Goal: Find specific page/section: Find specific page/section

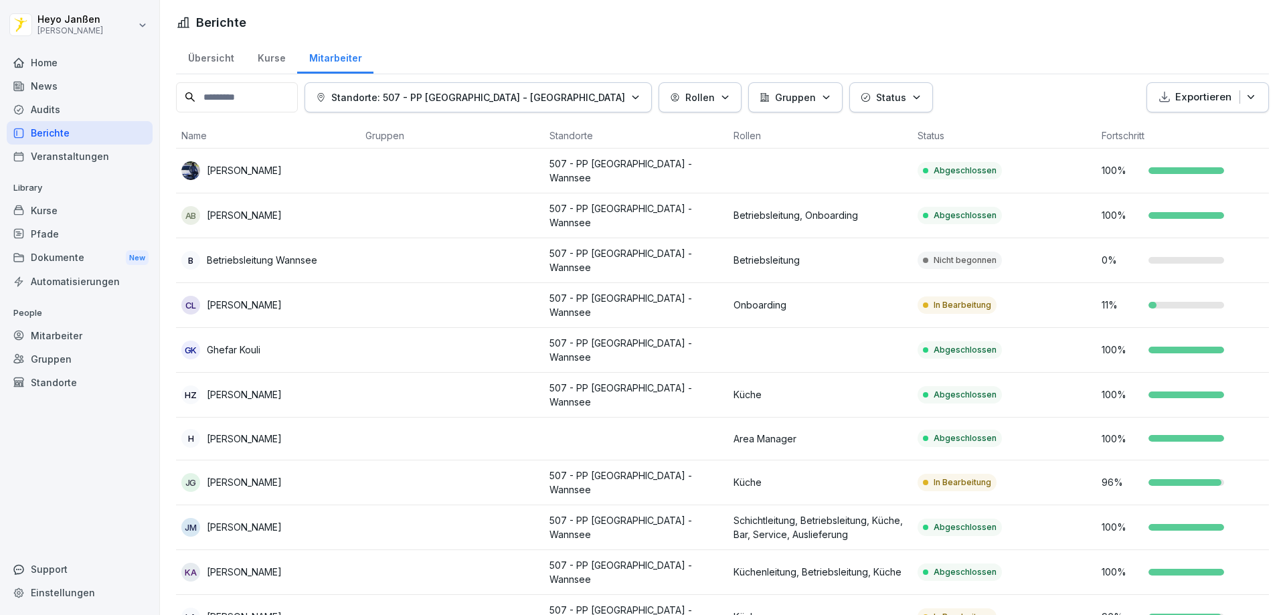
click at [81, 137] on div "Berichte" at bounding box center [80, 132] width 146 height 23
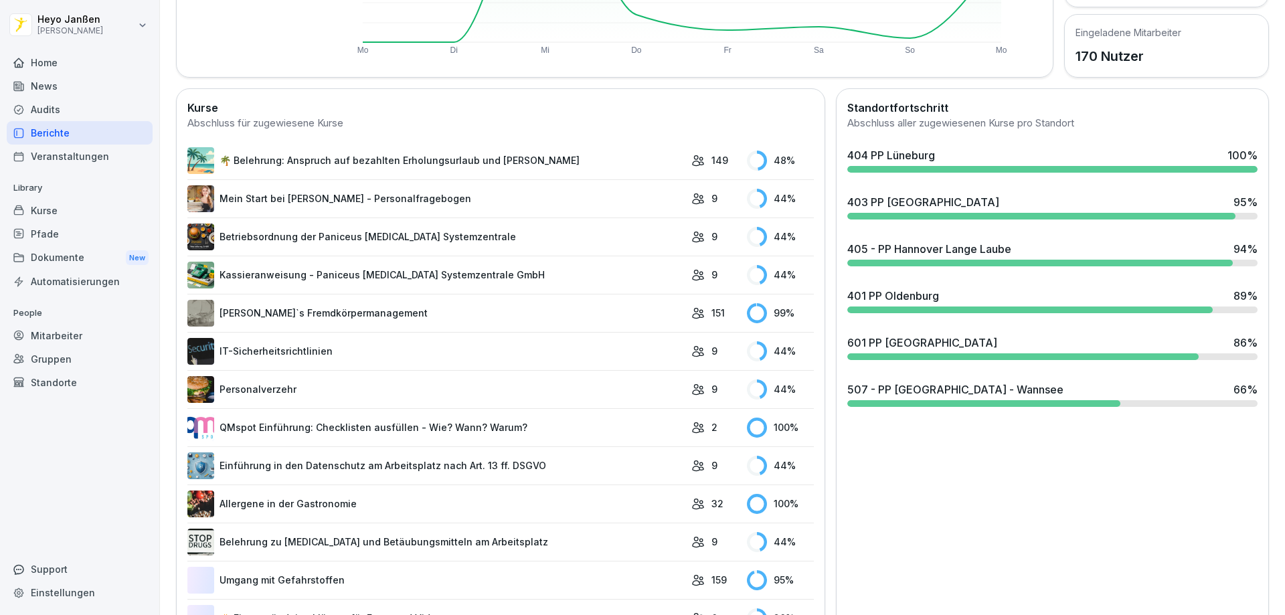
scroll to position [335, 0]
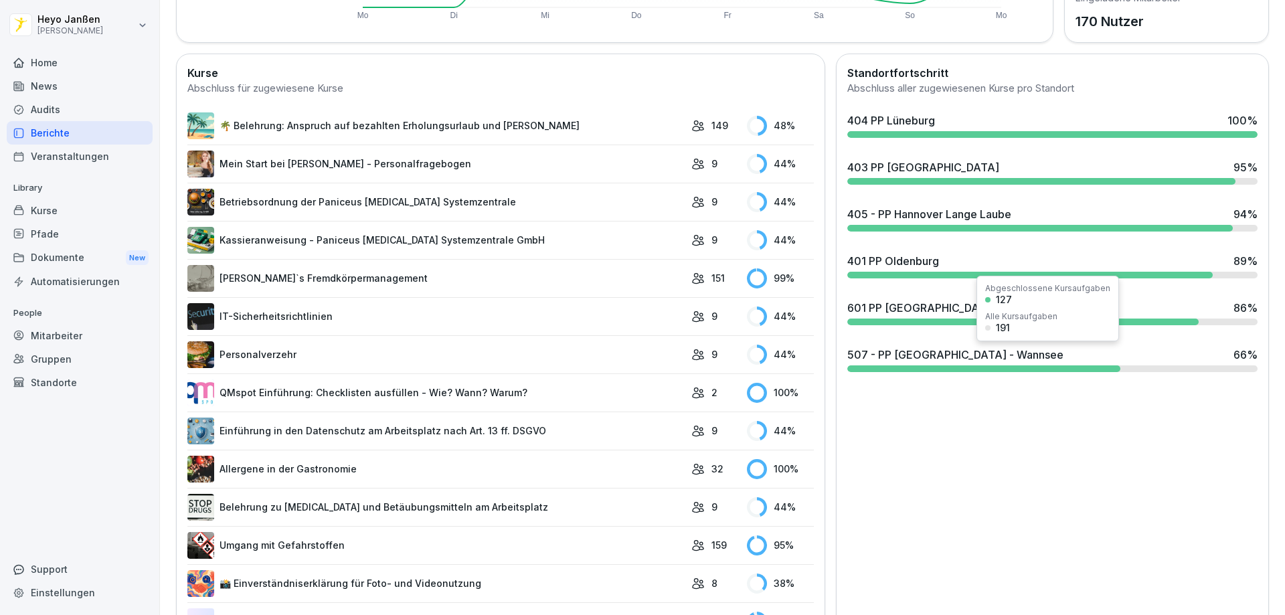
click at [997, 372] on div "507 - PP [GEOGRAPHIC_DATA] - Wannsee 66 %" at bounding box center [1052, 359] width 421 height 36
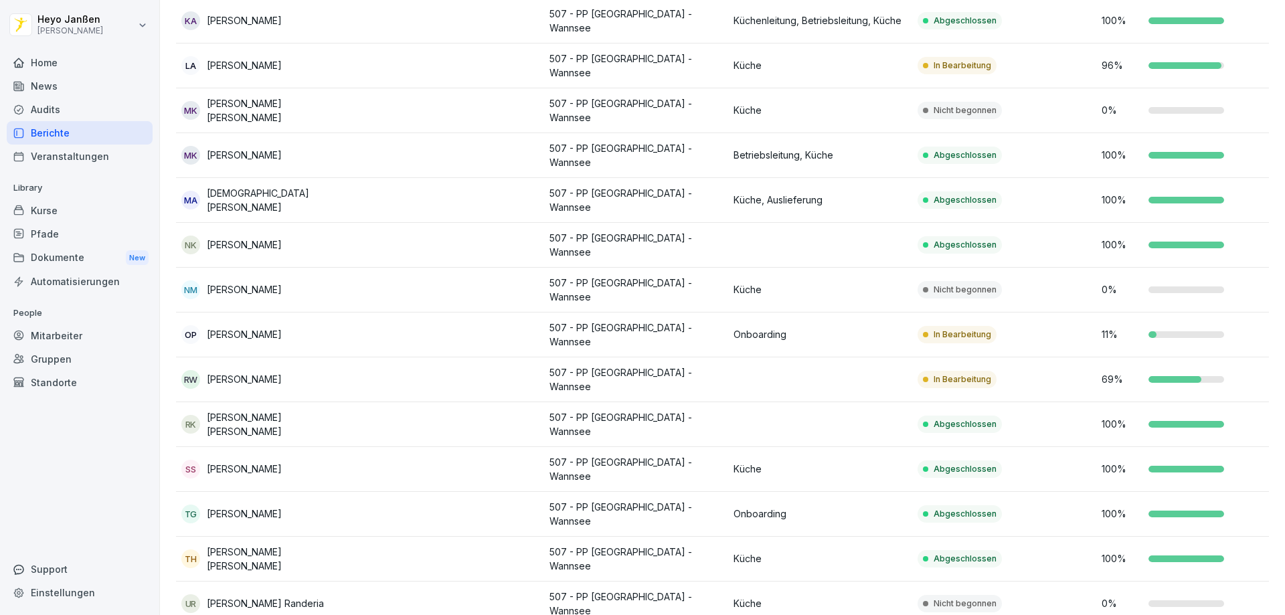
scroll to position [485, 0]
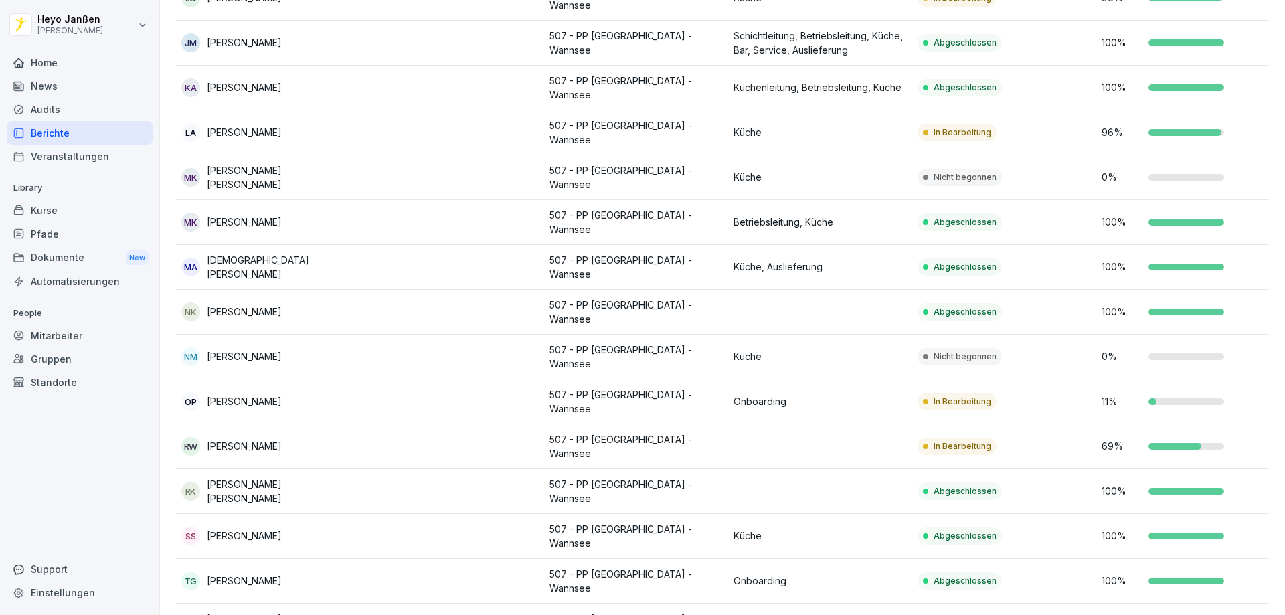
click at [819, 394] on p "Onboarding" at bounding box center [820, 401] width 173 height 14
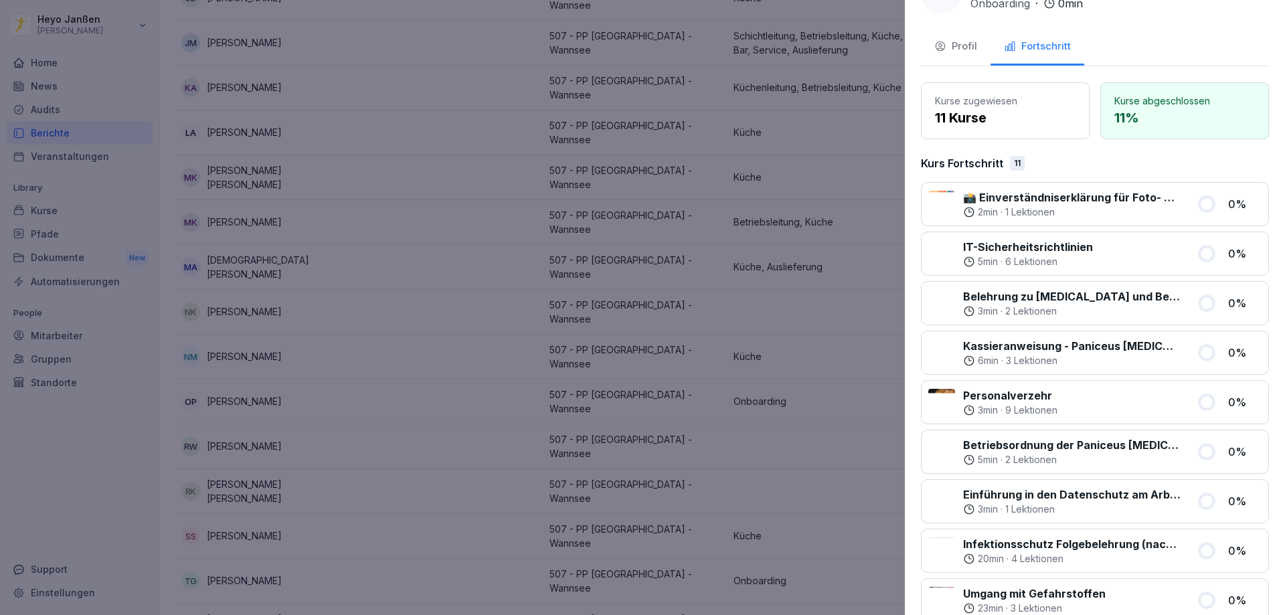
scroll to position [0, 0]
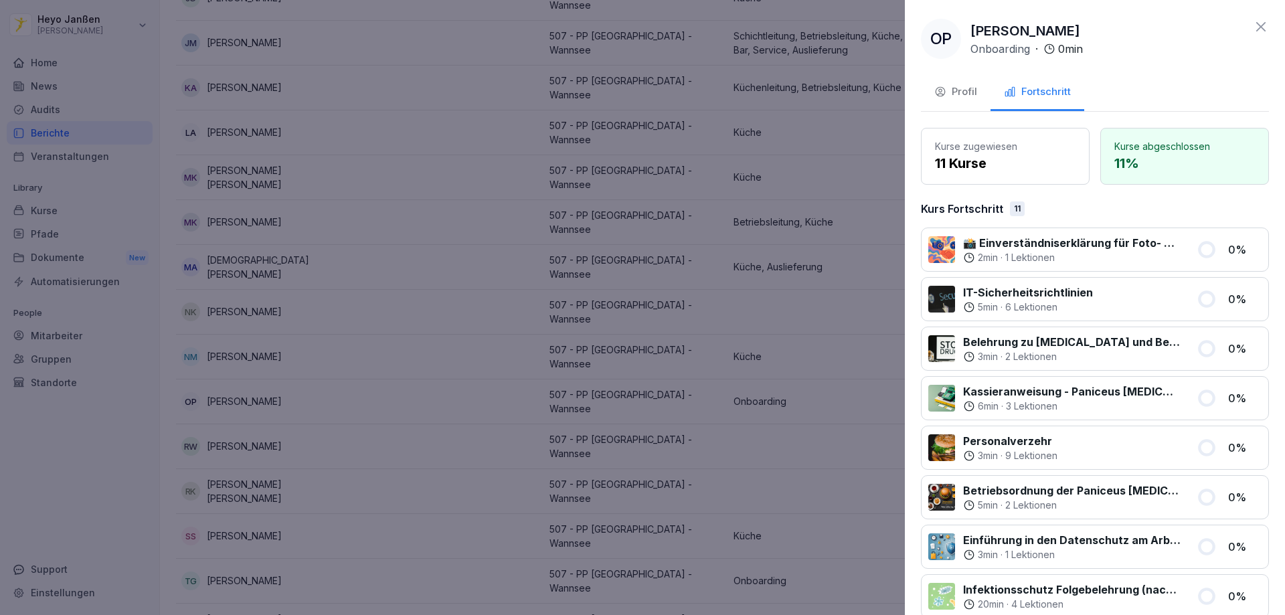
click at [1253, 33] on icon at bounding box center [1261, 27] width 16 height 16
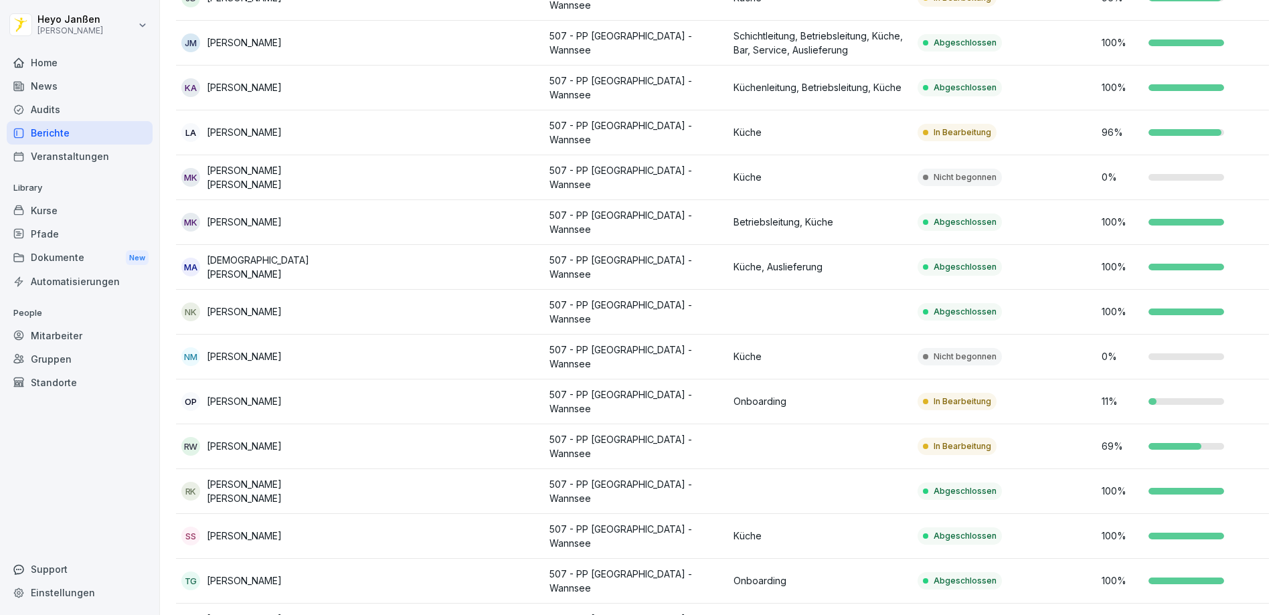
click at [12, 557] on div "Home News Audits Berichte Veranstaltungen Library Kurse Pfade Dokumente New Aut…" at bounding box center [80, 326] width 146 height 566
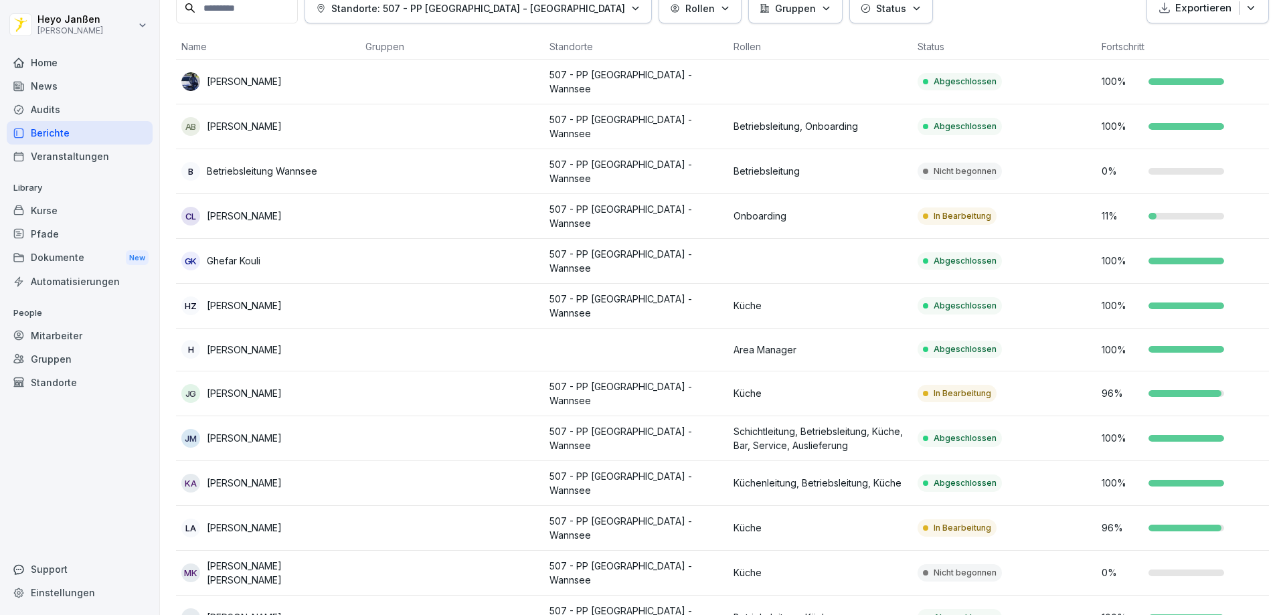
scroll to position [16, 0]
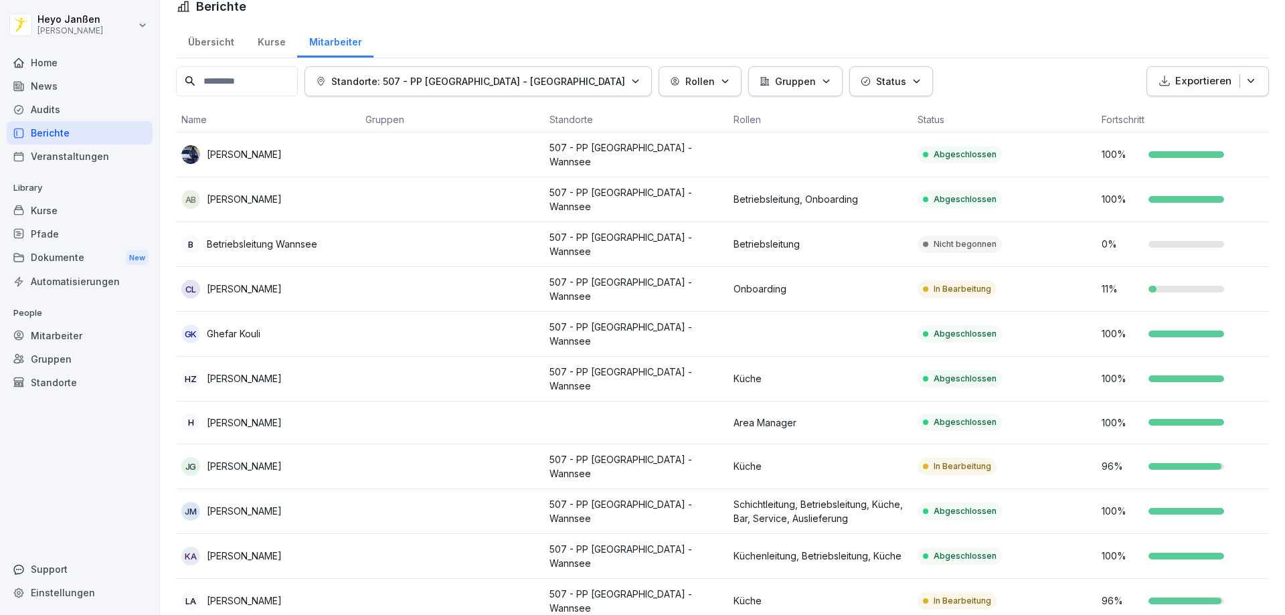
click at [45, 135] on div "Berichte" at bounding box center [80, 132] width 146 height 23
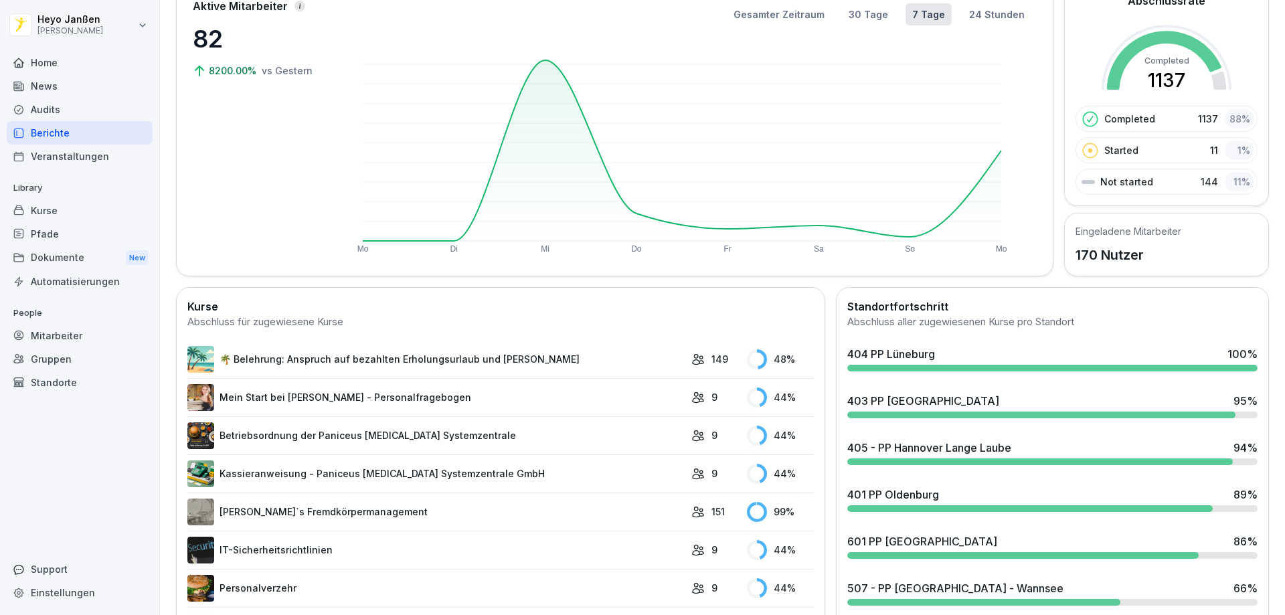
scroll to position [284, 0]
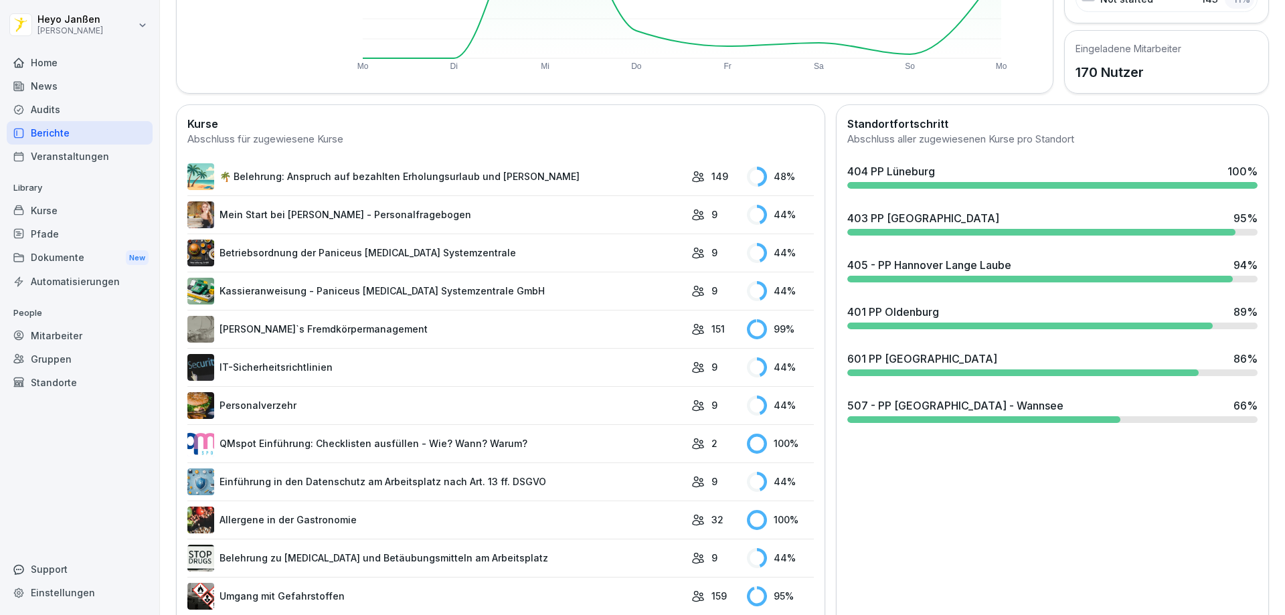
click at [926, 214] on div "403 PP [GEOGRAPHIC_DATA]" at bounding box center [923, 218] width 152 height 16
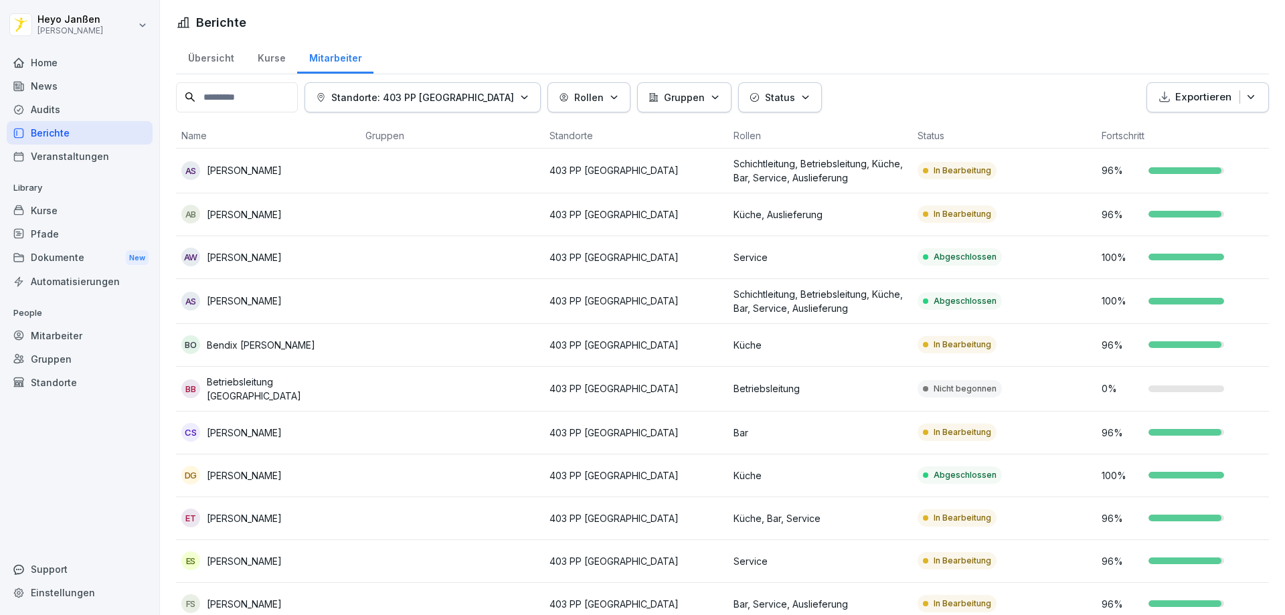
click at [37, 136] on div "Berichte" at bounding box center [80, 132] width 146 height 23
